Goal: Task Accomplishment & Management: Use online tool/utility

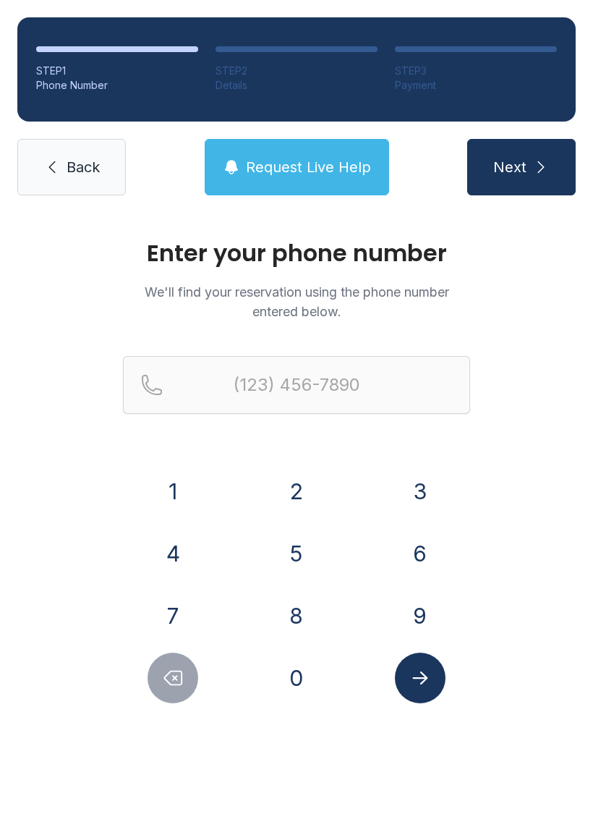
click at [317, 606] on button "8" at bounding box center [296, 615] width 51 height 51
click at [198, 493] on button "1" at bounding box center [173, 491] width 51 height 51
click at [412, 486] on button "3" at bounding box center [420, 491] width 51 height 51
click at [305, 629] on button "8" at bounding box center [296, 615] width 51 height 51
click at [194, 476] on button "1" at bounding box center [173, 491] width 51 height 51
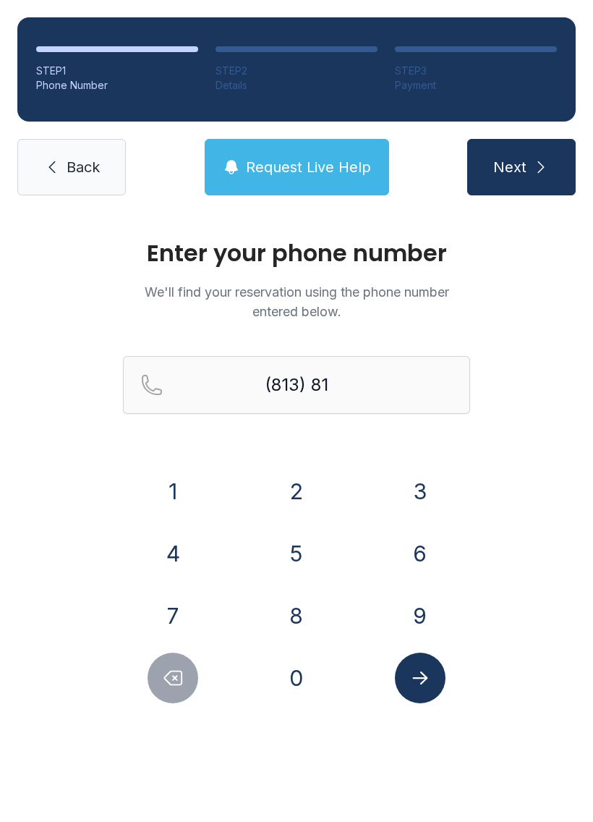
click at [412, 546] on button "6" at bounding box center [420, 553] width 51 height 51
click at [295, 557] on button "5" at bounding box center [296, 553] width 51 height 51
click at [192, 488] on button "1" at bounding box center [173, 491] width 51 height 51
click at [177, 624] on button "7" at bounding box center [173, 615] width 51 height 51
click at [176, 624] on button "7" at bounding box center [173, 615] width 51 height 51
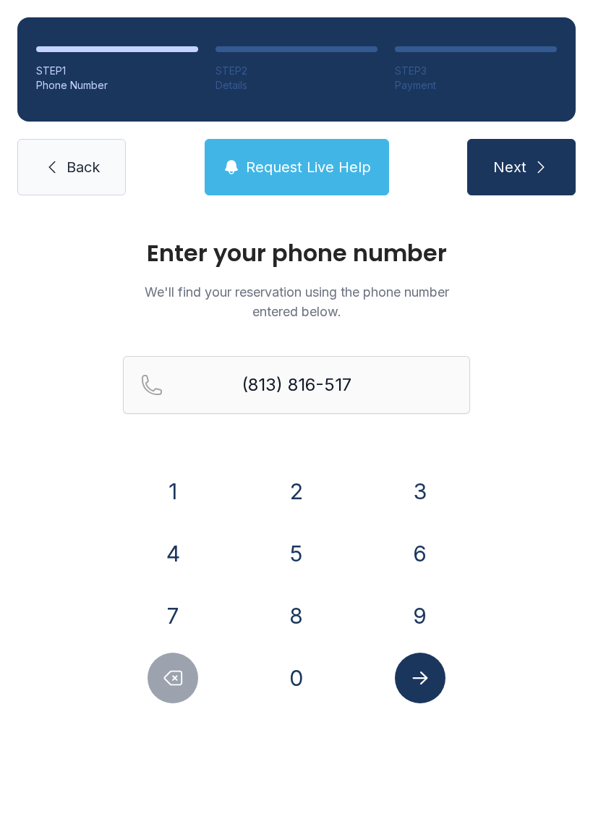
type input "[PHONE_NUMBER]"
click at [434, 669] on button "Submit lookup form" at bounding box center [420, 678] width 51 height 51
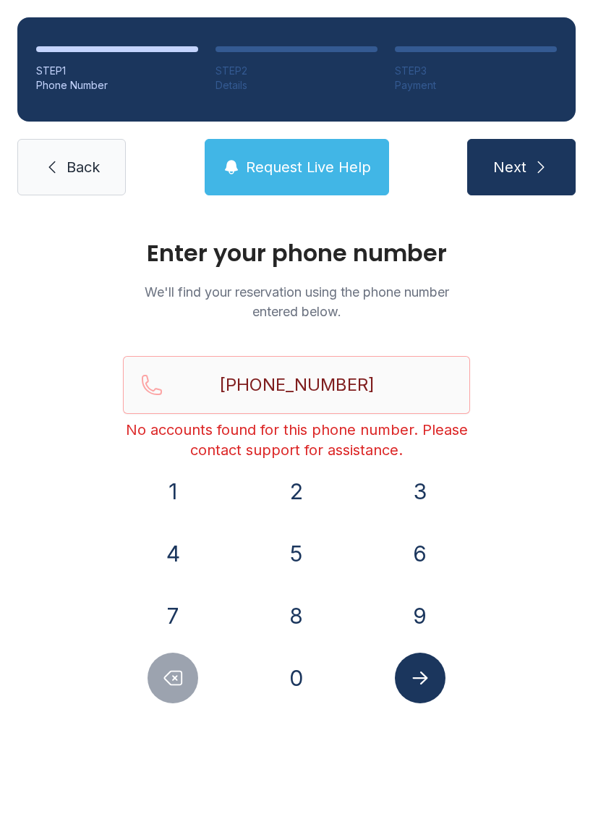
click at [96, 157] on span "Back" at bounding box center [83, 167] width 33 height 20
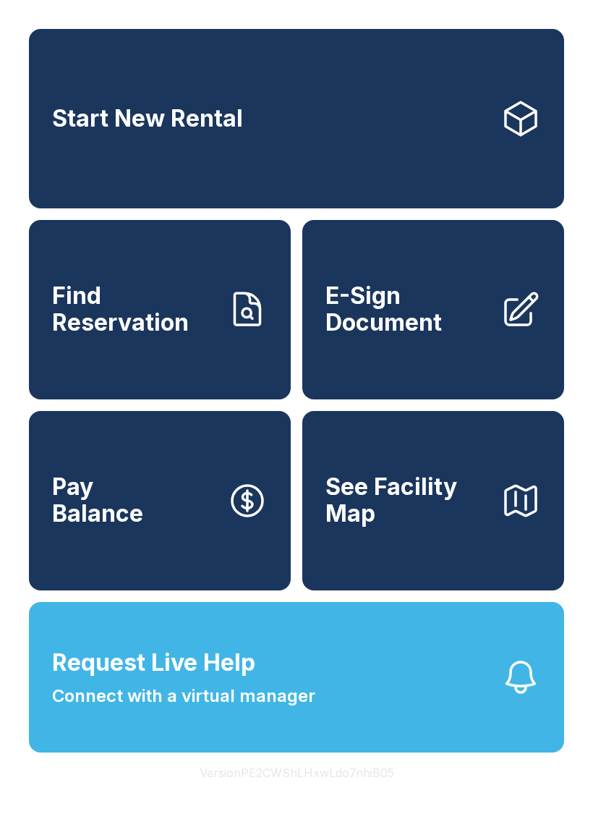
click at [331, 181] on link "Start New Rental" at bounding box center [297, 118] width 536 height 179
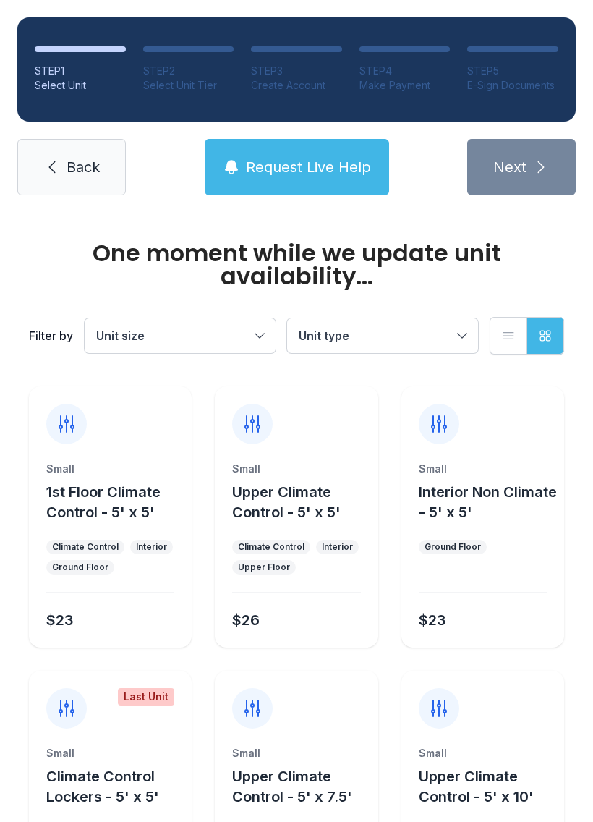
click at [318, 169] on span "Request Live Help" at bounding box center [308, 167] width 125 height 20
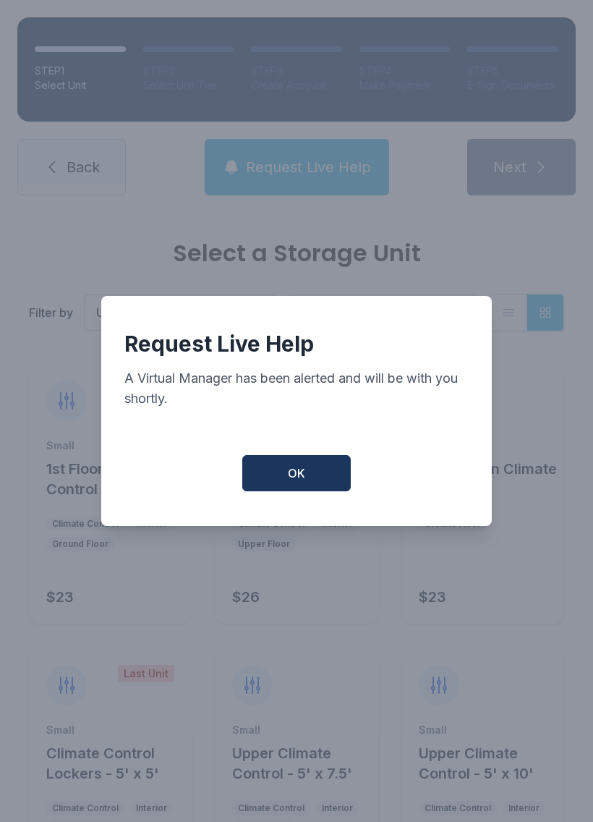
click at [310, 480] on button "OK" at bounding box center [296, 473] width 109 height 36
